Goal: Information Seeking & Learning: Learn about a topic

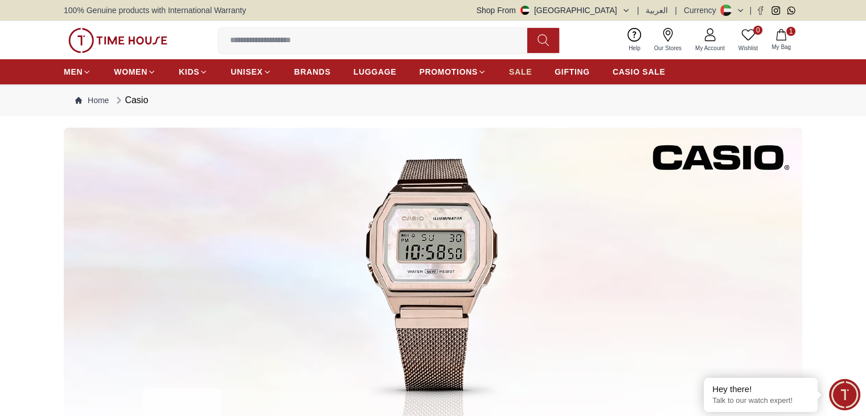
click at [527, 73] on span "SALE" at bounding box center [520, 71] width 23 height 11
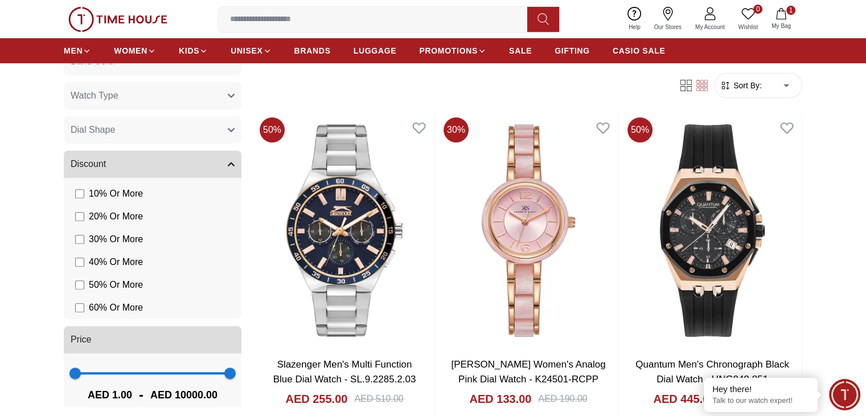
scroll to position [497, 0]
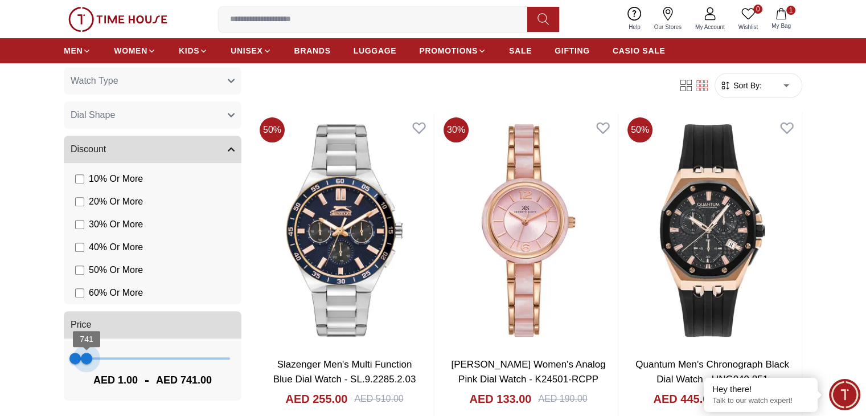
type input "***"
drag, startPoint x: 221, startPoint y: 363, endPoint x: 83, endPoint y: 355, distance: 138.1
click at [83, 355] on span "546" at bounding box center [83, 358] width 11 height 11
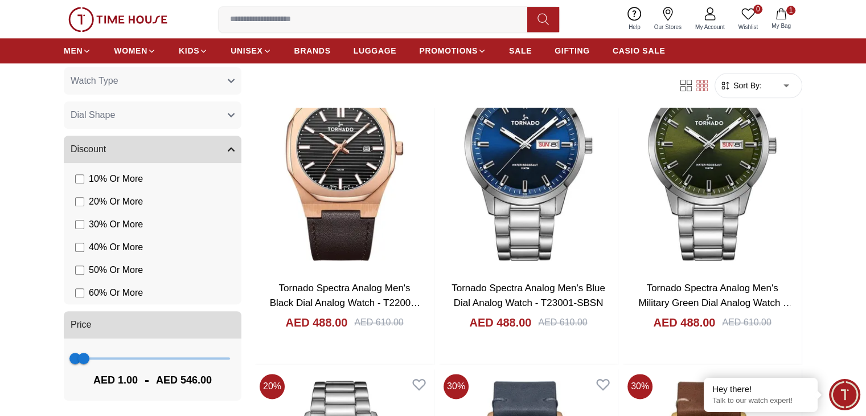
scroll to position [1538, 0]
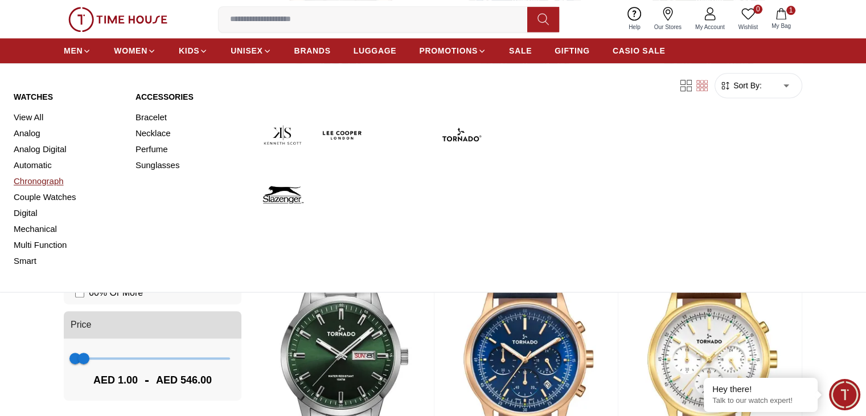
click at [38, 178] on link "Chronograph" at bounding box center [68, 181] width 108 height 16
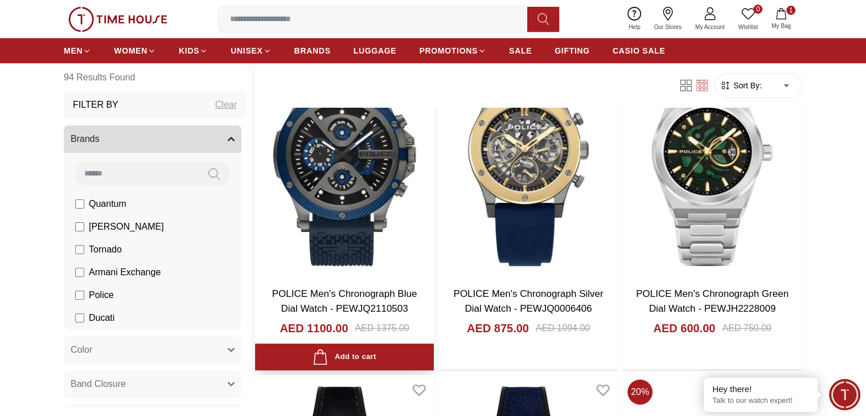
scroll to position [114, 0]
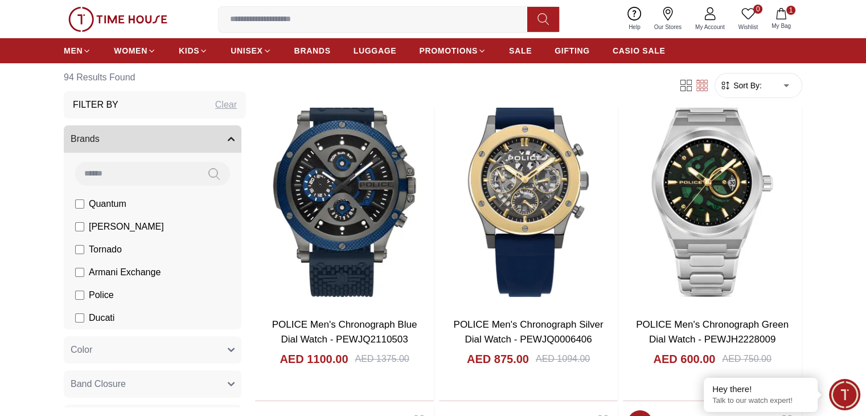
click at [105, 298] on span "Police" at bounding box center [101, 295] width 25 height 14
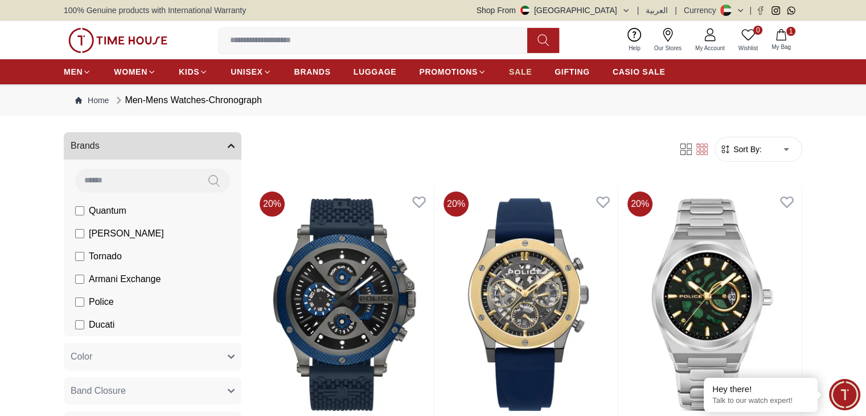
click at [518, 71] on span "SALE" at bounding box center [520, 71] width 23 height 11
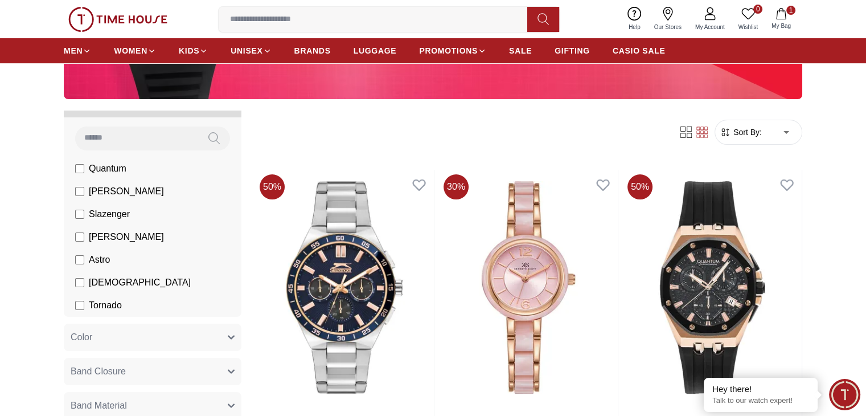
scroll to position [114, 0]
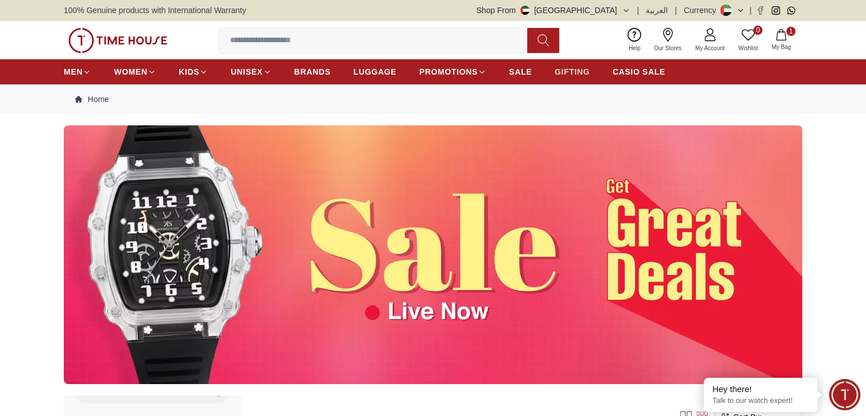
click at [576, 72] on span "GIFTING" at bounding box center [572, 71] width 35 height 11
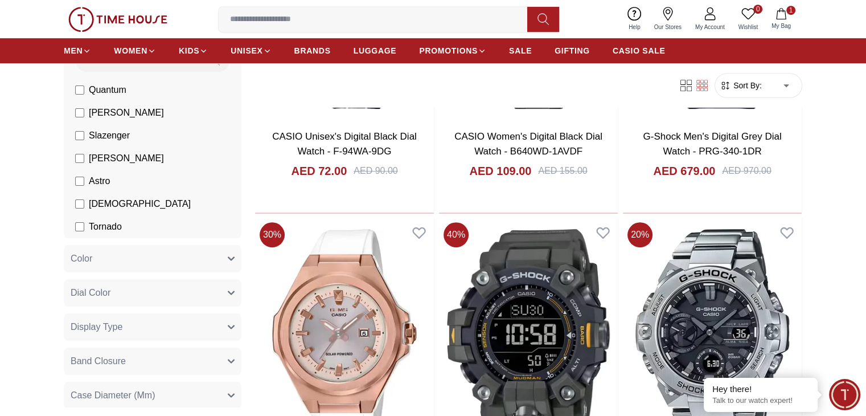
scroll to position [627, 0]
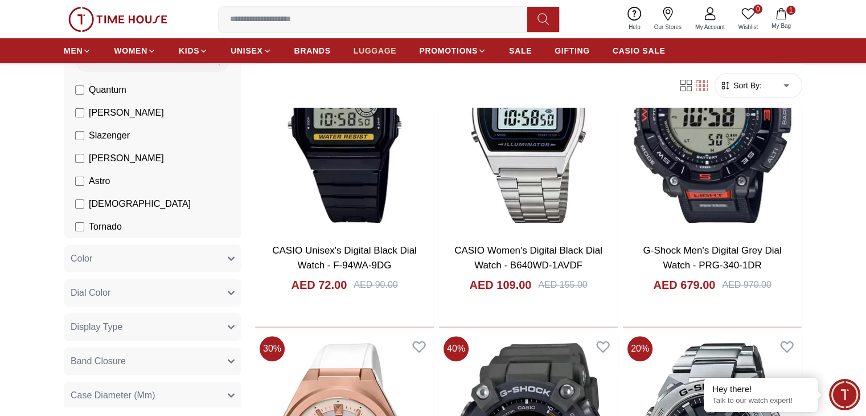
scroll to position [456, 0]
click at [386, 59] on link "LUGGAGE" at bounding box center [375, 50] width 43 height 21
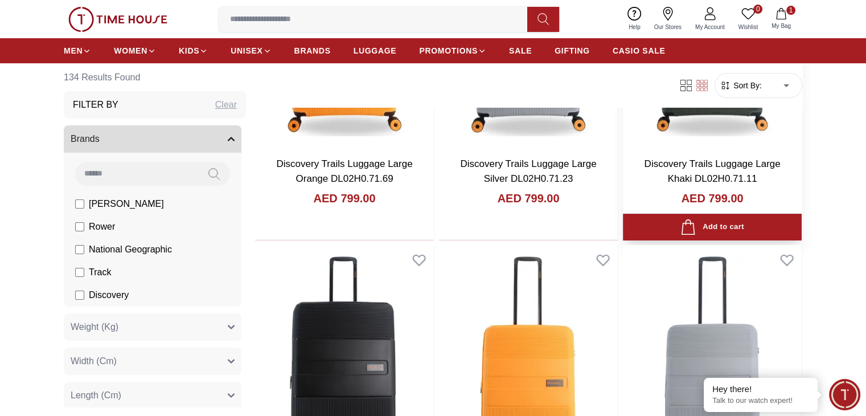
scroll to position [285, 0]
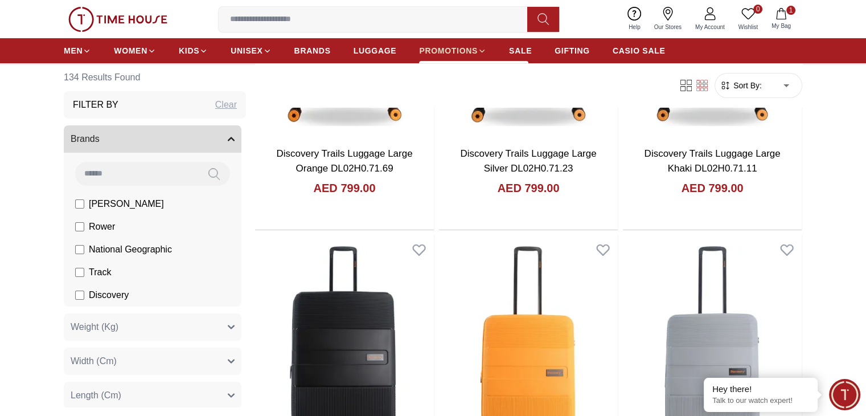
click at [475, 53] on span "PROMOTIONS" at bounding box center [448, 50] width 59 height 11
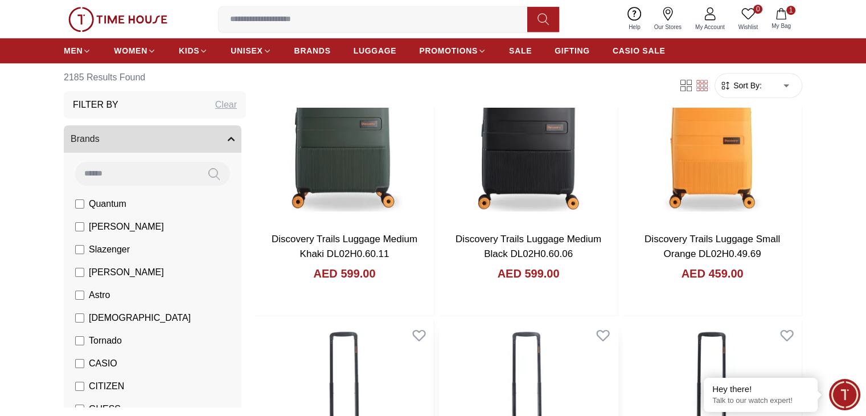
scroll to position [911, 0]
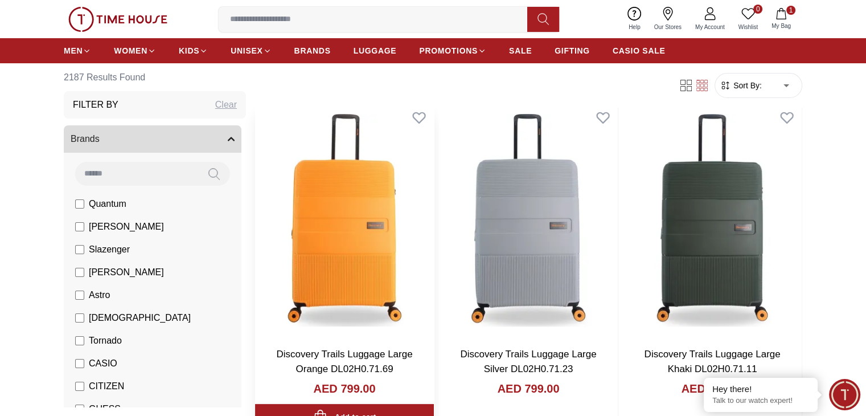
scroll to position [171, 0]
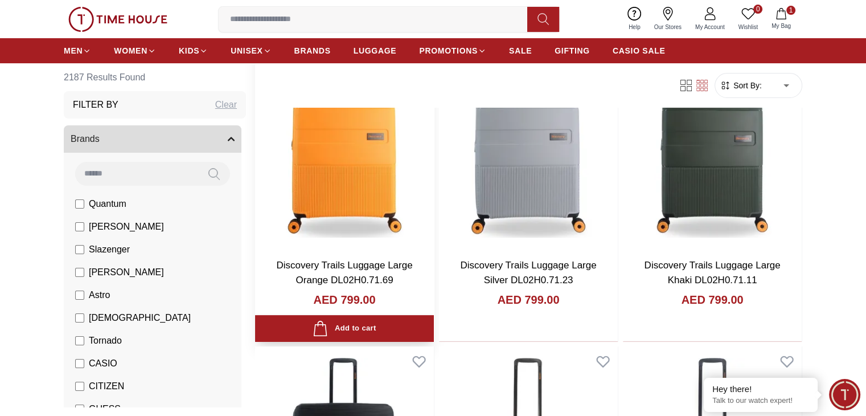
click at [328, 144] on img at bounding box center [344, 131] width 179 height 235
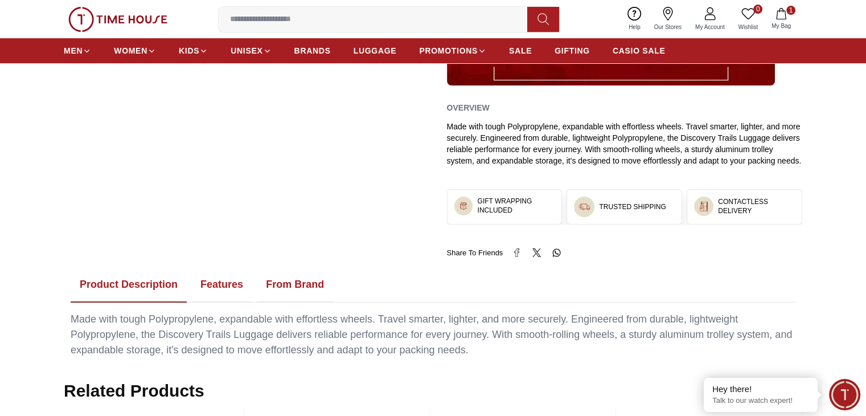
scroll to position [570, 0]
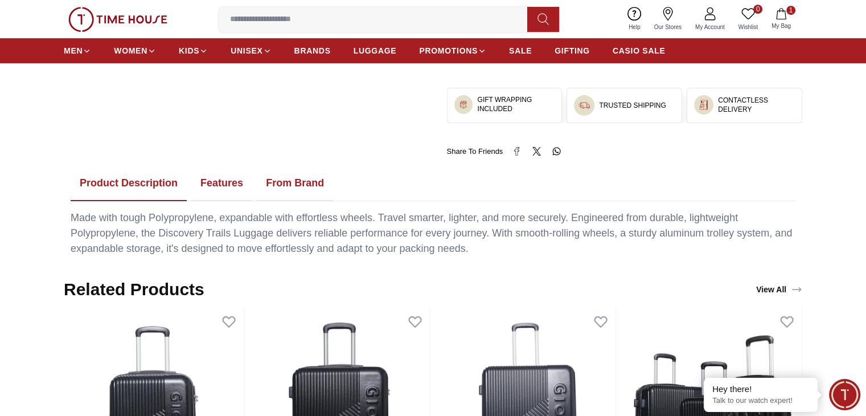
click at [210, 185] on button "Features" at bounding box center [221, 183] width 61 height 35
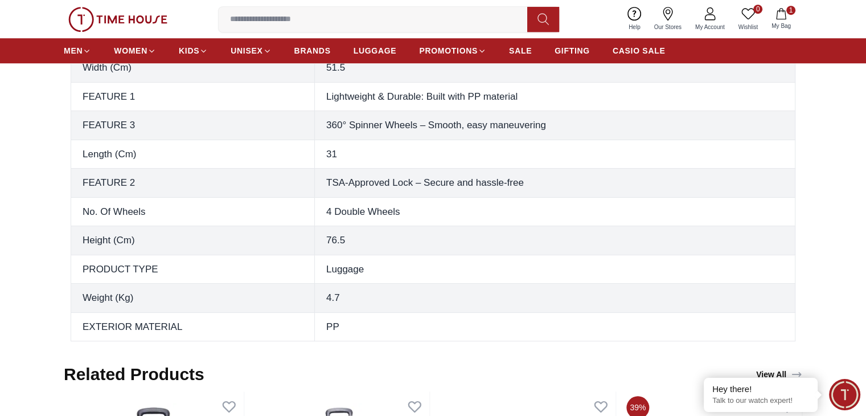
scroll to position [854, 0]
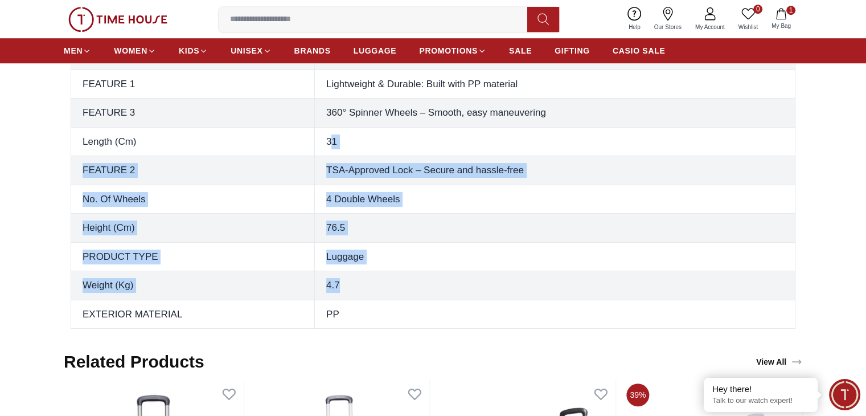
drag, startPoint x: 353, startPoint y: 283, endPoint x: 329, endPoint y: 149, distance: 136.5
click at [329, 149] on tbody "PRODUCT SUB TYPE Trolley COLOR Orange Collection Name Trails WARRANTY 2 Years W…" at bounding box center [433, 127] width 725 height 403
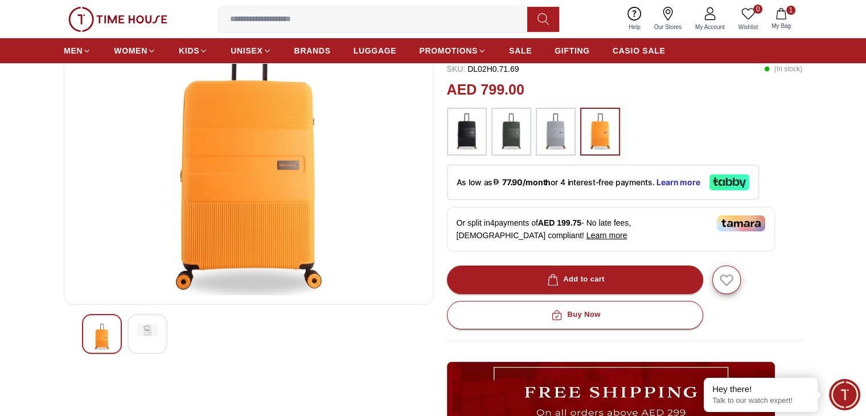
scroll to position [57, 0]
